Goal: Task Accomplishment & Management: Use online tool/utility

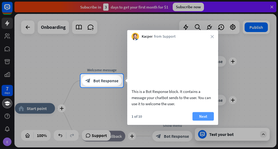
click at [205, 121] on button "Next" at bounding box center [203, 116] width 21 height 9
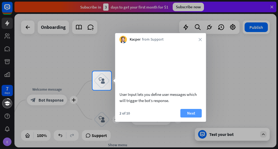
click at [199, 117] on button "Next" at bounding box center [191, 113] width 21 height 9
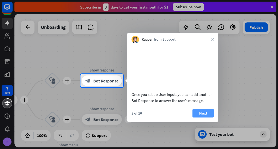
click at [199, 117] on button "Next" at bounding box center [203, 113] width 21 height 9
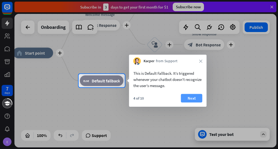
click at [190, 102] on button "Next" at bounding box center [191, 98] width 21 height 9
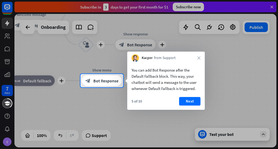
click at [190, 102] on button "Next" at bounding box center [189, 101] width 21 height 9
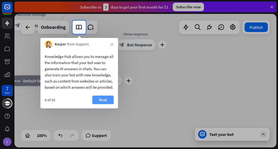
click at [99, 104] on button "Next" at bounding box center [102, 100] width 21 height 9
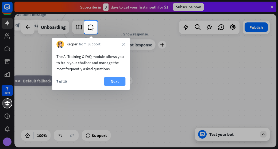
click at [120, 83] on button "Next" at bounding box center [114, 81] width 21 height 9
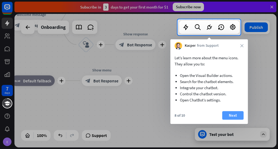
click at [224, 114] on button "Next" at bounding box center [232, 115] width 21 height 9
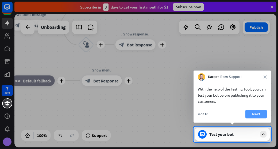
click at [251, 114] on button "Next" at bounding box center [256, 114] width 21 height 9
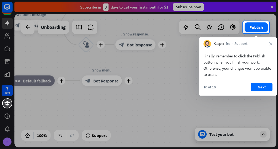
click at [257, 91] on div "10 of 10 Next" at bounding box center [238, 89] width 78 height 13
click at [257, 89] on button "Next" at bounding box center [261, 87] width 21 height 9
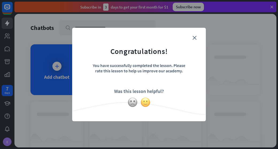
click at [146, 101] on img at bounding box center [145, 102] width 10 height 10
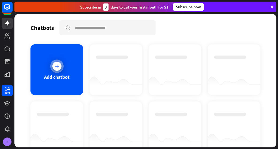
click at [57, 66] on icon at bounding box center [56, 66] width 5 height 5
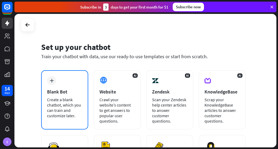
click at [57, 92] on div "Blank Bot" at bounding box center [64, 92] width 35 height 6
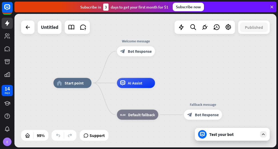
click at [227, 138] on div "Test your bot" at bounding box center [232, 134] width 75 height 13
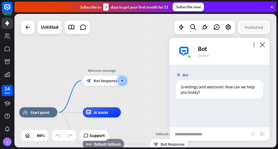
click at [204, 133] on input "text" at bounding box center [210, 134] width 81 height 13
click at [207, 136] on input "text" at bounding box center [210, 134] width 81 height 13
paste input "**********"
type input "**********"
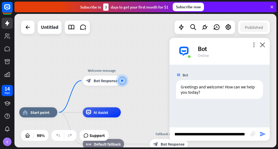
scroll to position [0, 0]
click at [265, 133] on icon "send" at bounding box center [263, 134] width 6 height 6
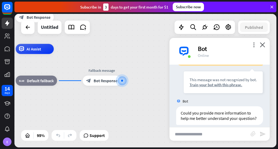
scroll to position [102, 0]
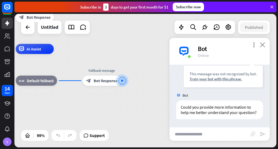
click at [262, 44] on icon "close" at bounding box center [262, 44] width 5 height 5
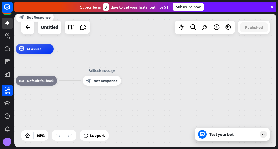
click at [272, 7] on icon at bounding box center [272, 7] width 5 height 5
